Goal: Check status: Check status

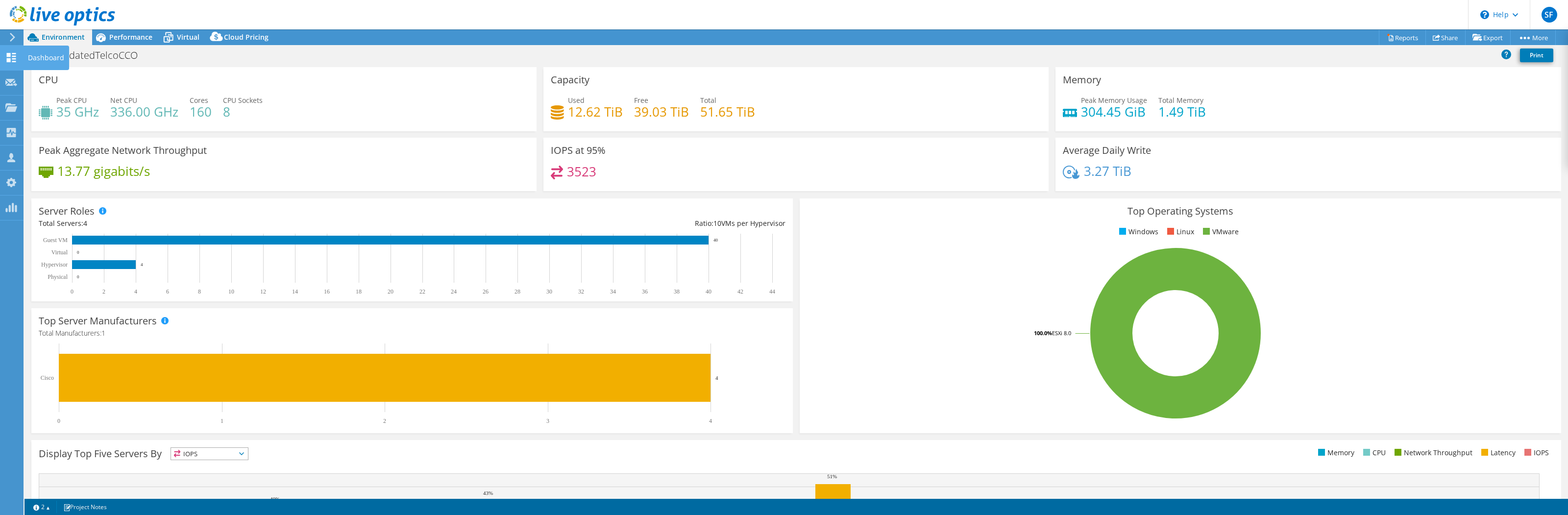
select select "USD"
click at [11, 60] on icon at bounding box center [11, 57] width 12 height 9
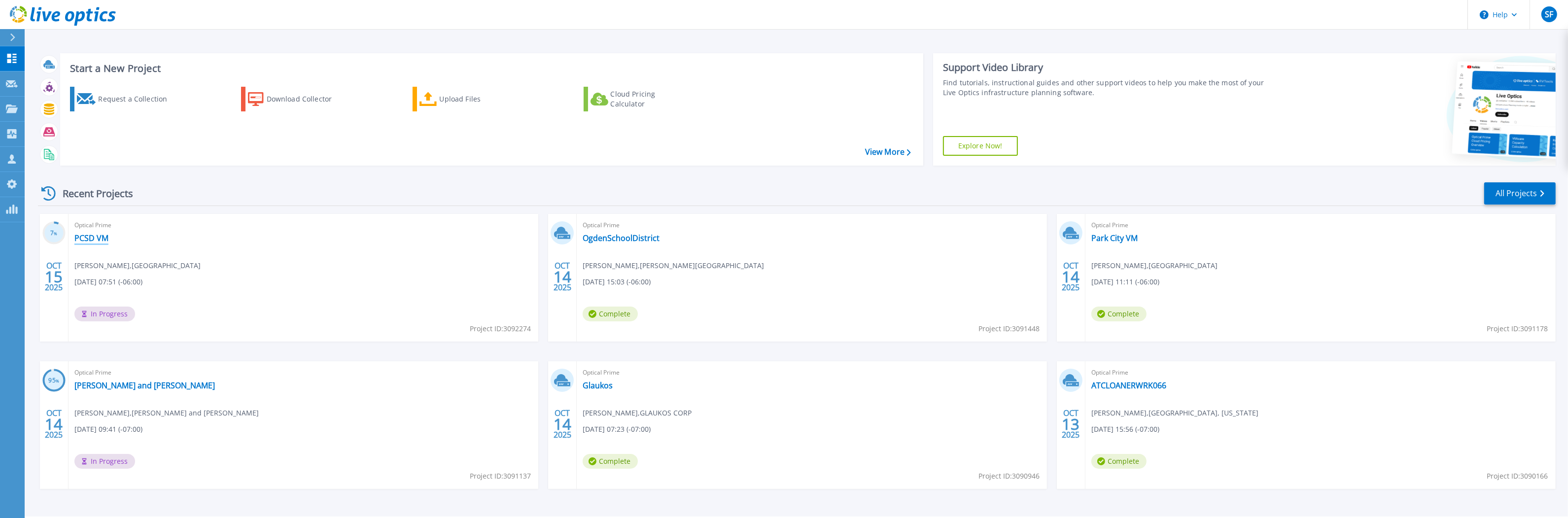
click at [96, 236] on link "PCSD VM" at bounding box center [92, 238] width 34 height 10
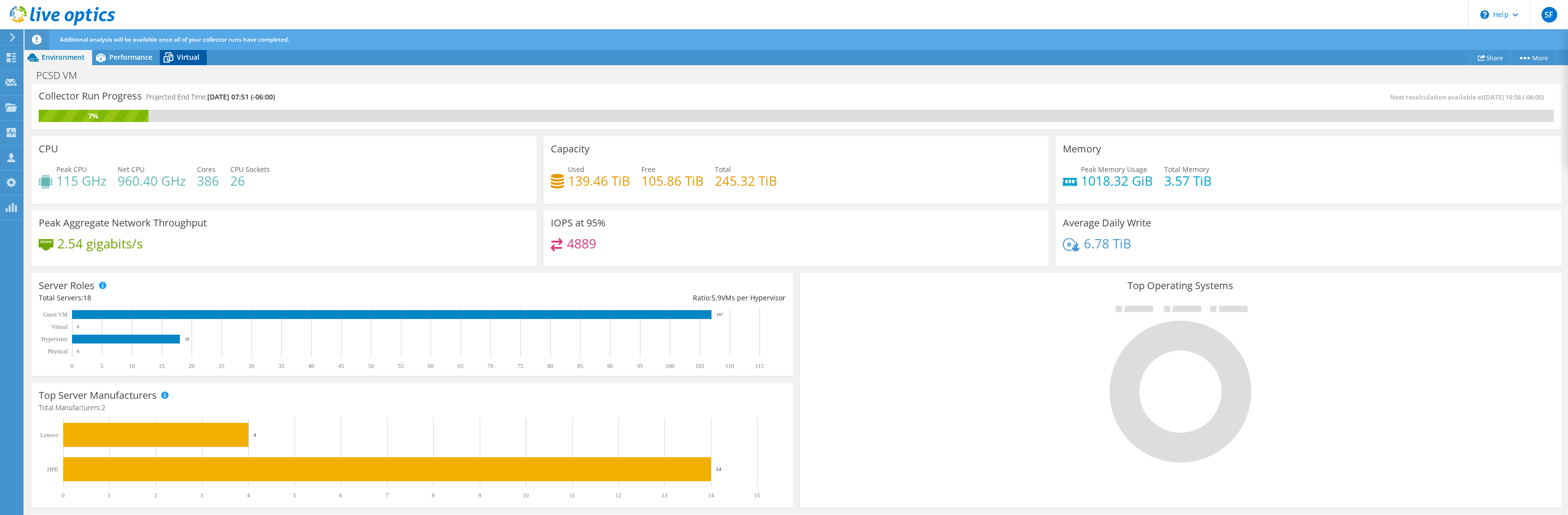
click at [194, 55] on span "Virtual" at bounding box center [188, 57] width 23 height 9
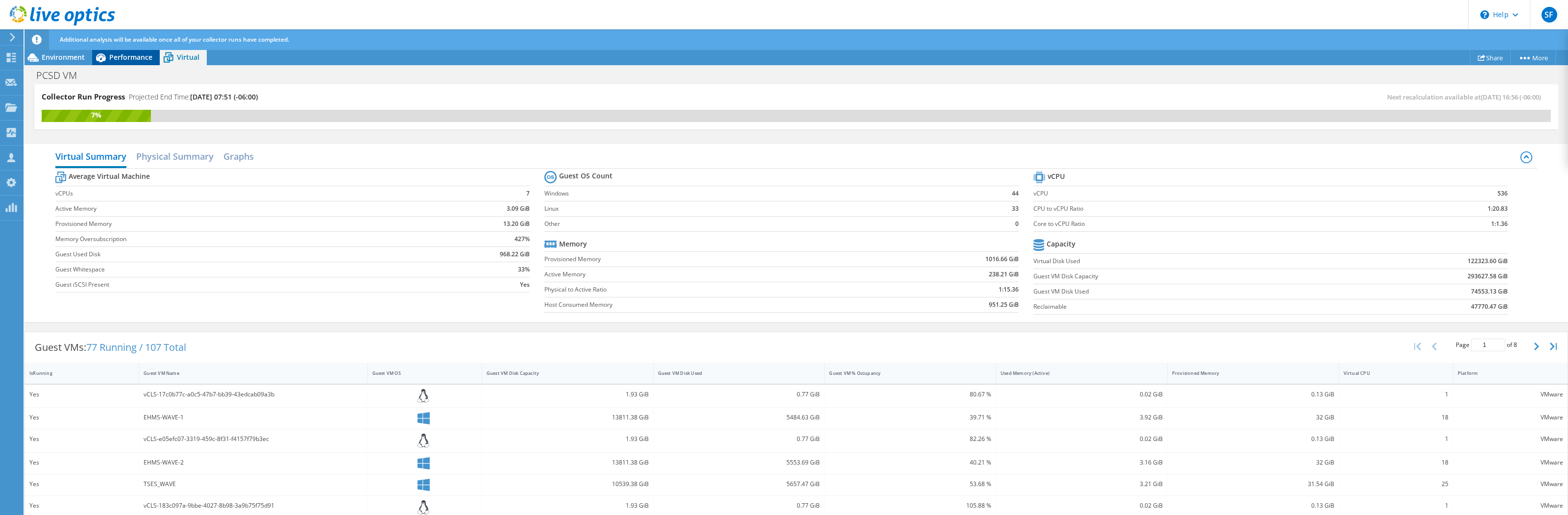
click at [126, 53] on span "Performance" at bounding box center [131, 57] width 43 height 9
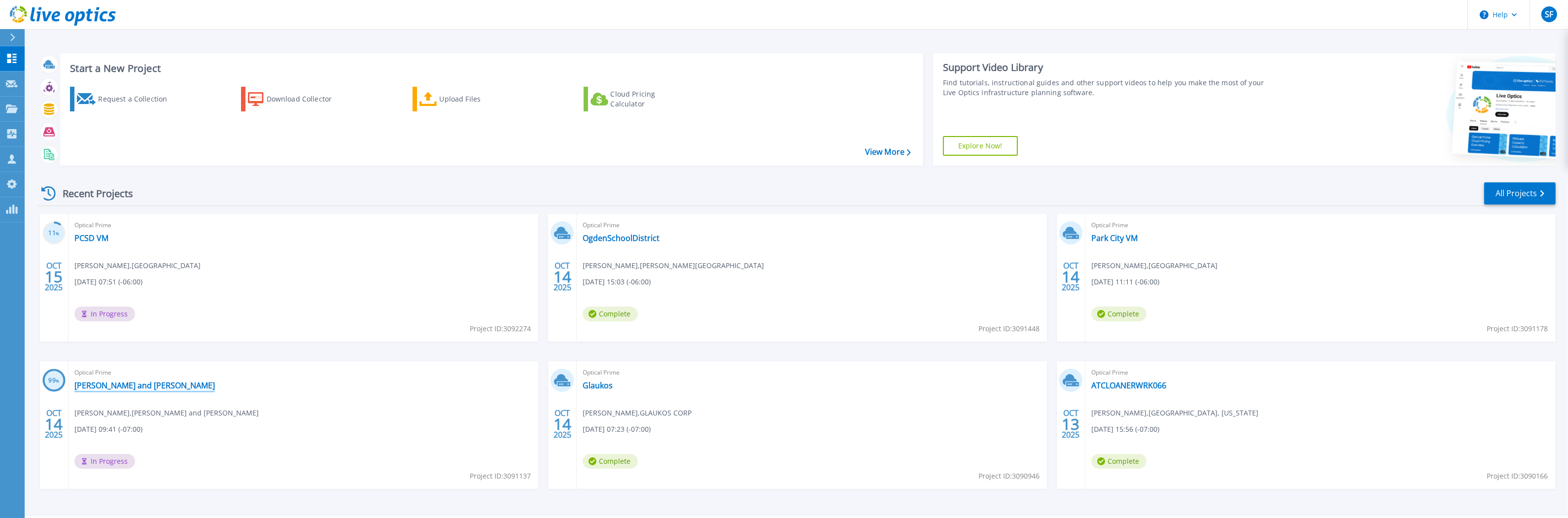
click at [122, 385] on link "Alpert and Alpert" at bounding box center [144, 385] width 140 height 10
